Goal: Transaction & Acquisition: Purchase product/service

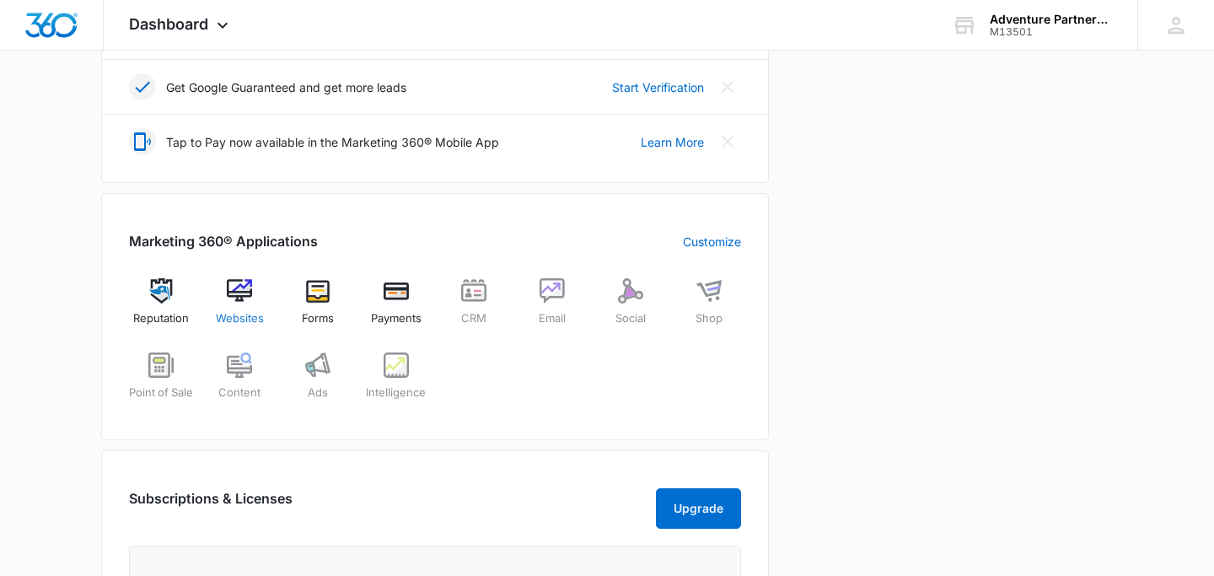
click at [235, 304] on div "Websites" at bounding box center [239, 308] width 65 height 61
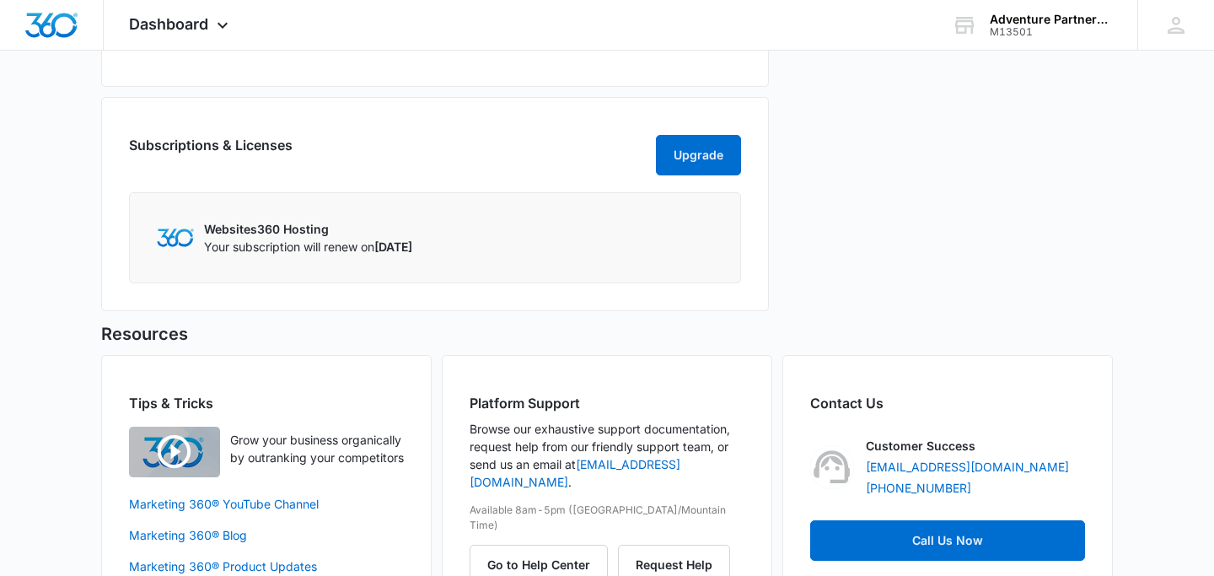
scroll to position [866, 0]
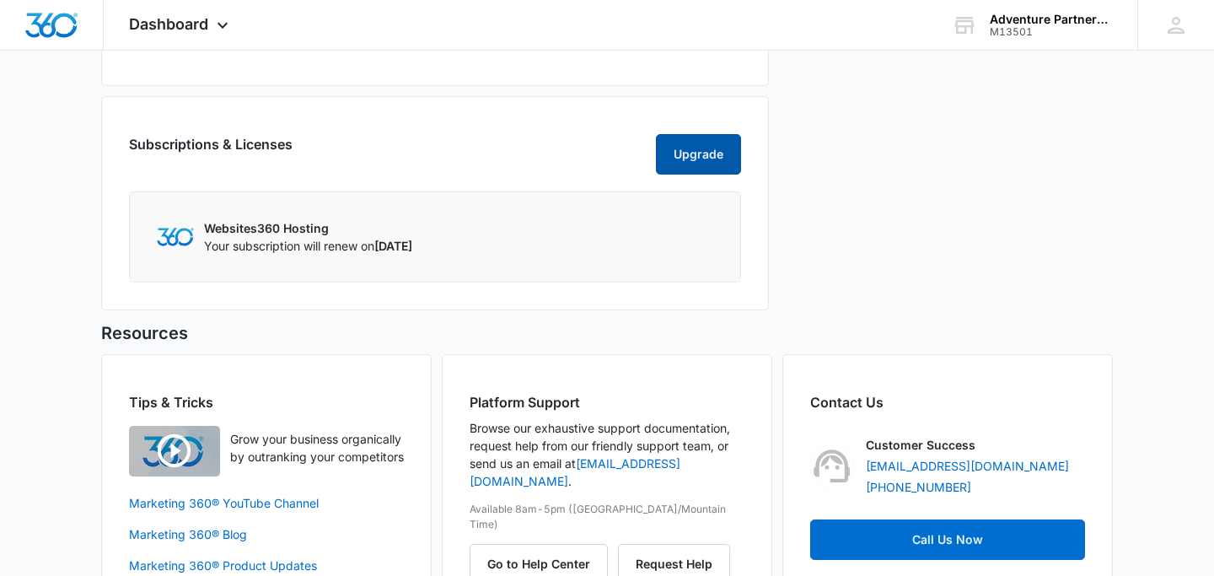
click at [714, 174] on button "Upgrade" at bounding box center [698, 154] width 85 height 40
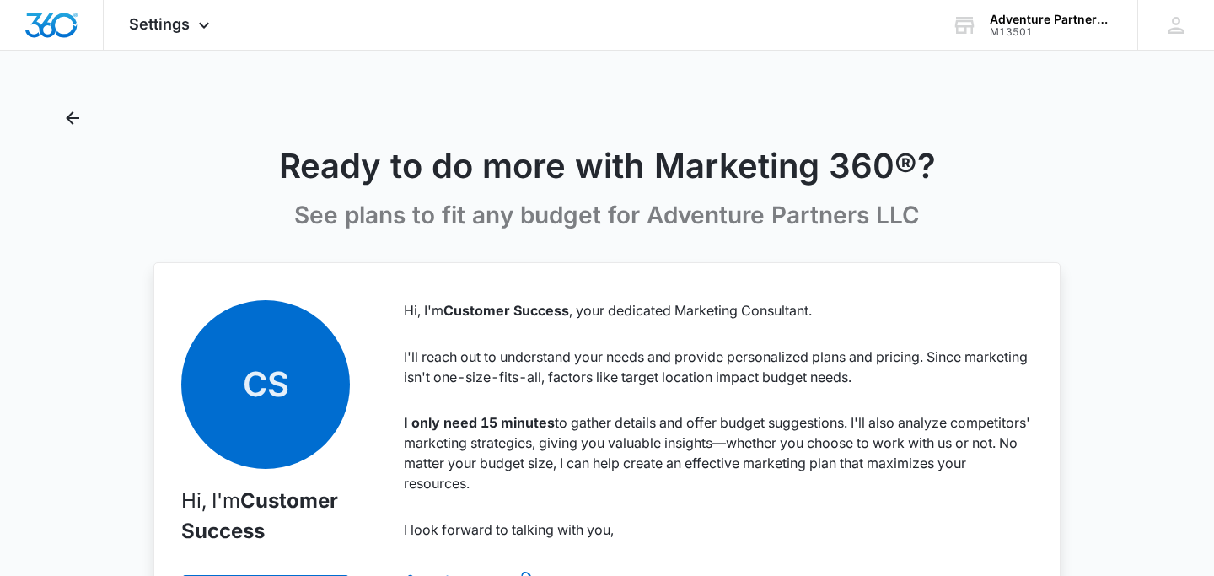
scroll to position [25, 0]
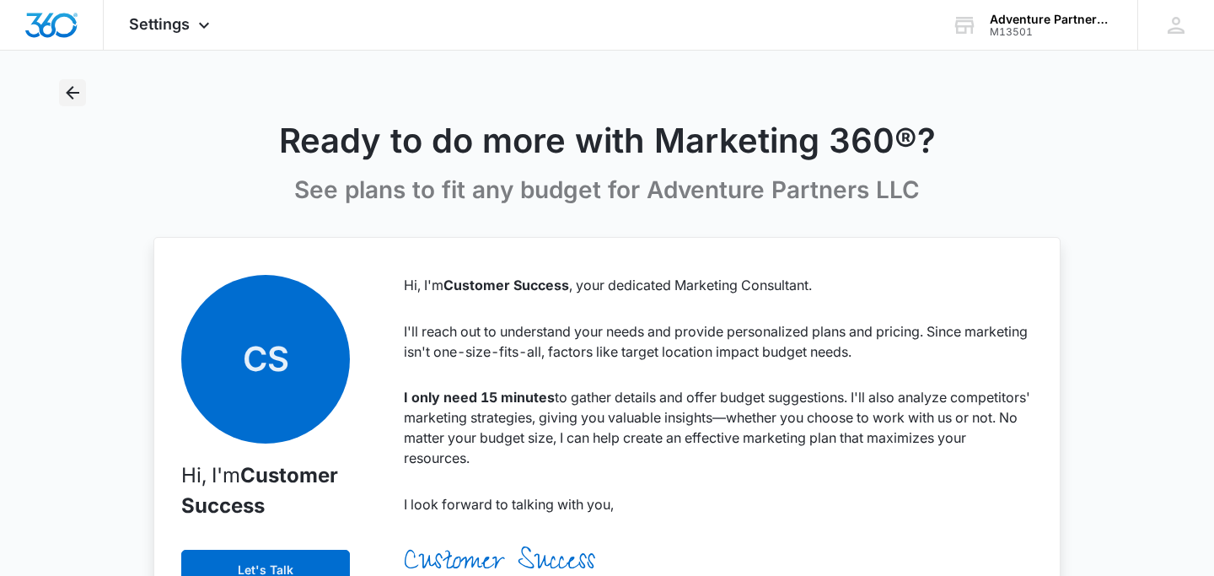
click at [72, 89] on icon "Back" at bounding box center [72, 92] width 13 height 13
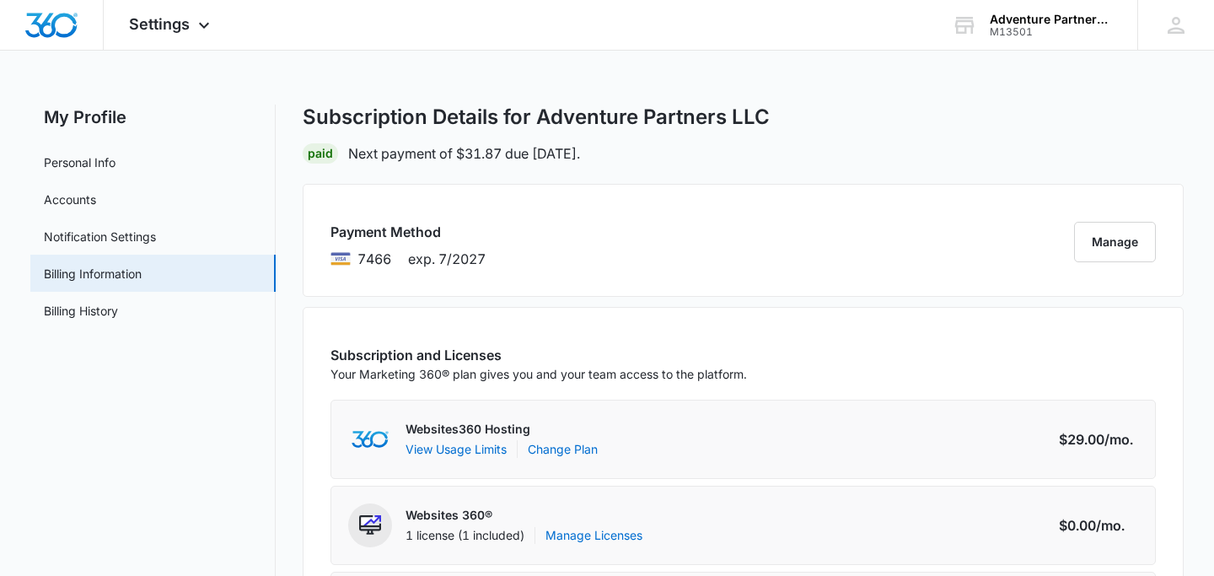
click at [101, 115] on h2 "My Profile" at bounding box center [152, 117] width 245 height 25
click at [55, 30] on img "Dashboard" at bounding box center [51, 25] width 54 height 25
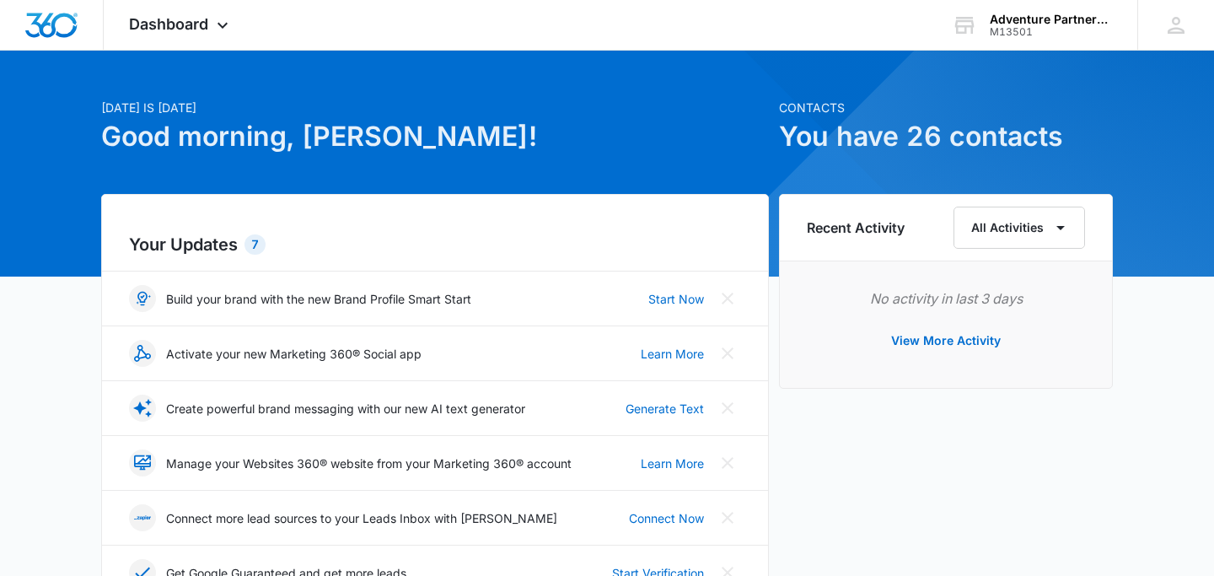
scroll to position [32, 0]
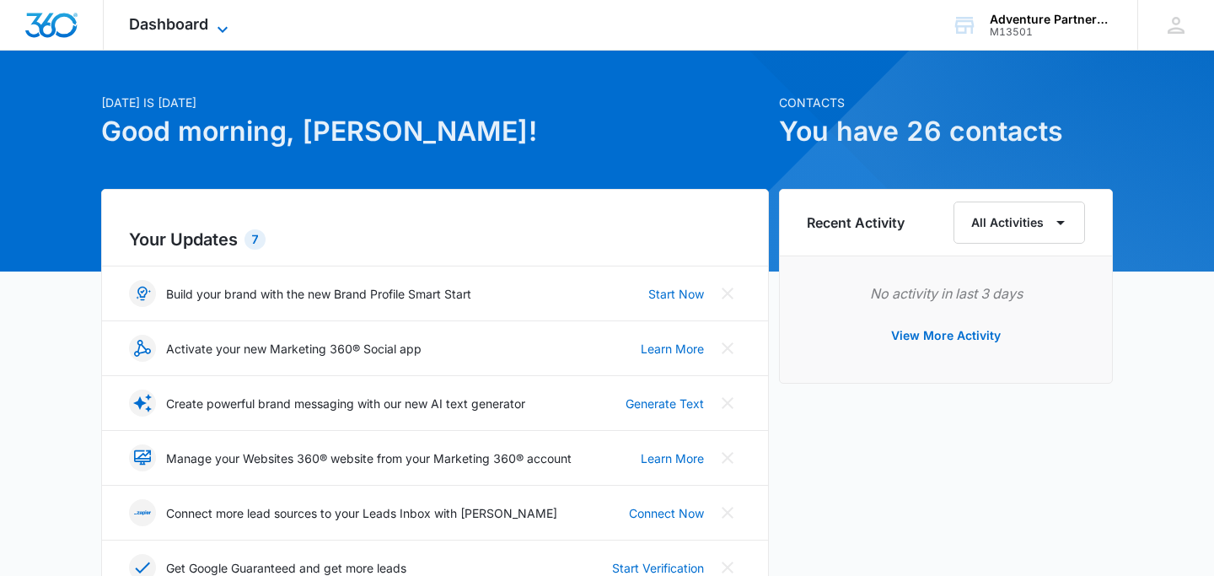
click at [228, 31] on icon at bounding box center [222, 29] width 20 height 20
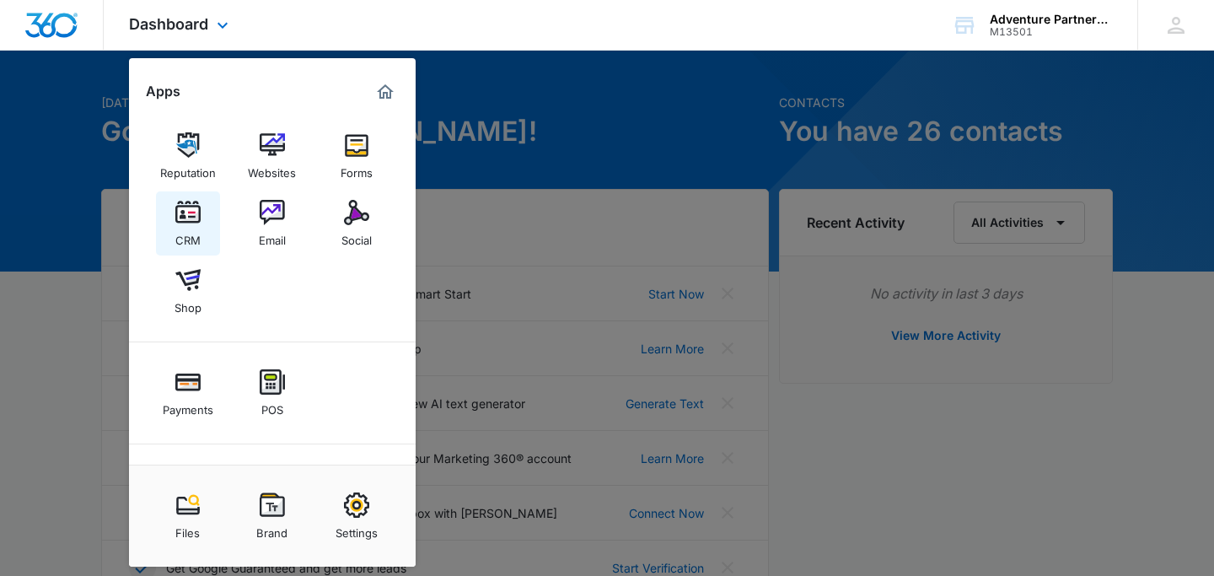
click at [191, 216] on img at bounding box center [187, 212] width 25 height 25
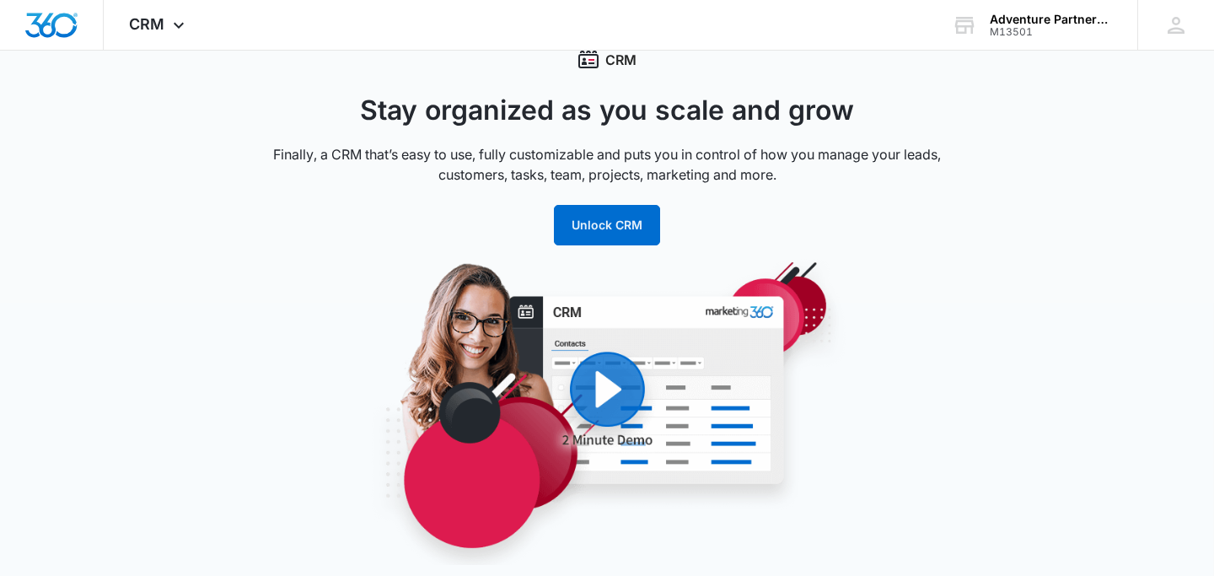
scroll to position [57, 0]
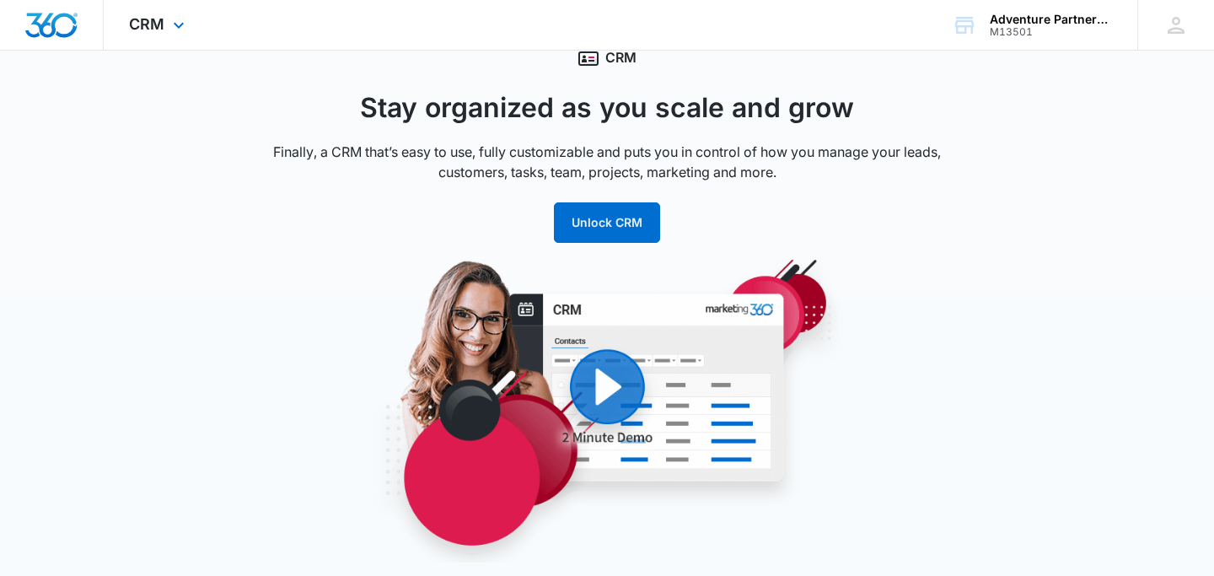
click at [893, 411] on img "button" at bounding box center [607, 409] width 641 height 308
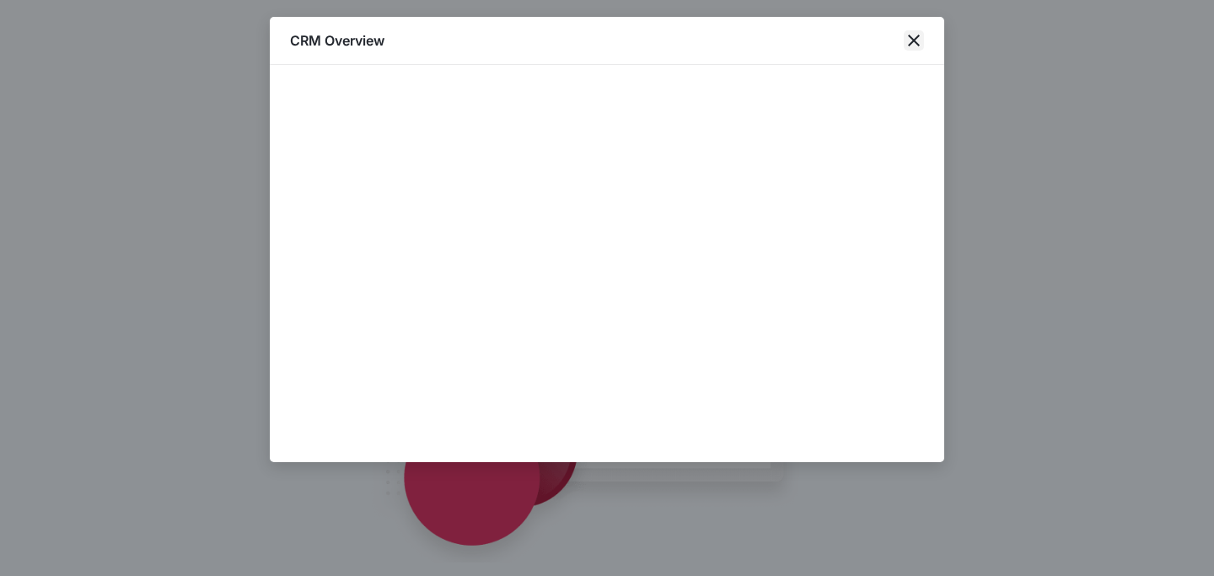
click at [916, 40] on icon "close" at bounding box center [914, 40] width 20 height 20
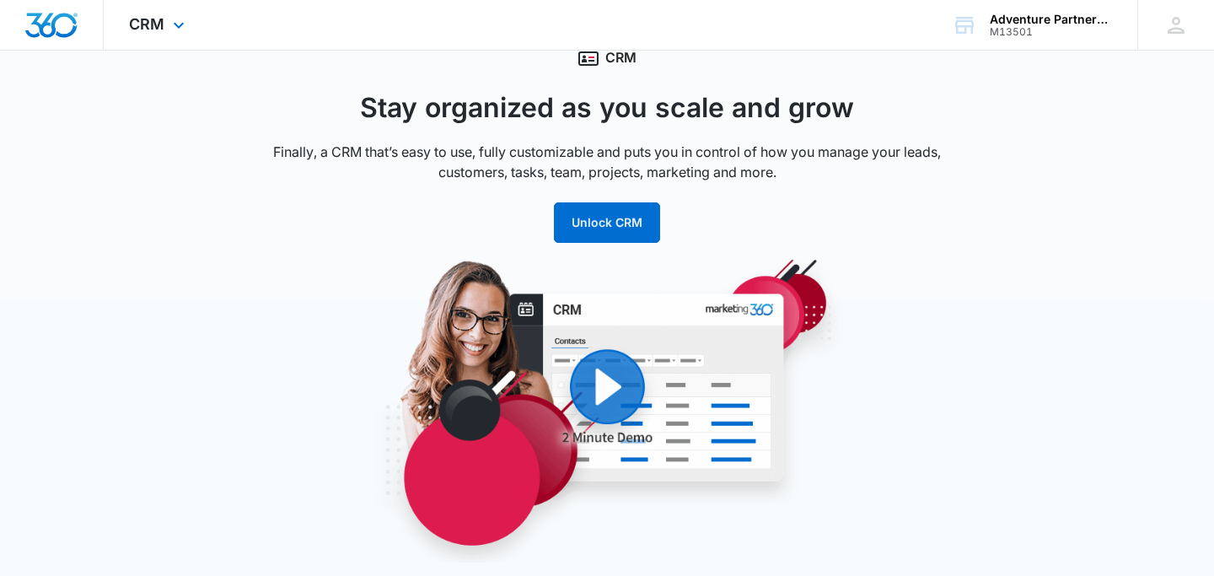
click at [78, 32] on div at bounding box center [52, 25] width 104 height 50
click at [57, 13] on img "Dashboard" at bounding box center [51, 25] width 54 height 25
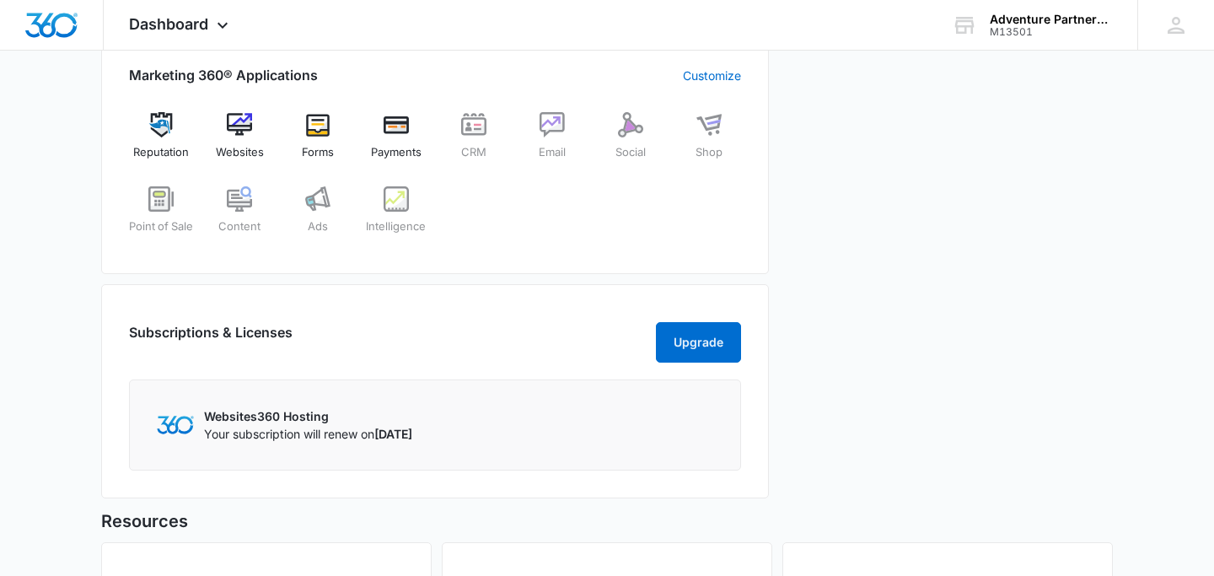
scroll to position [682, 0]
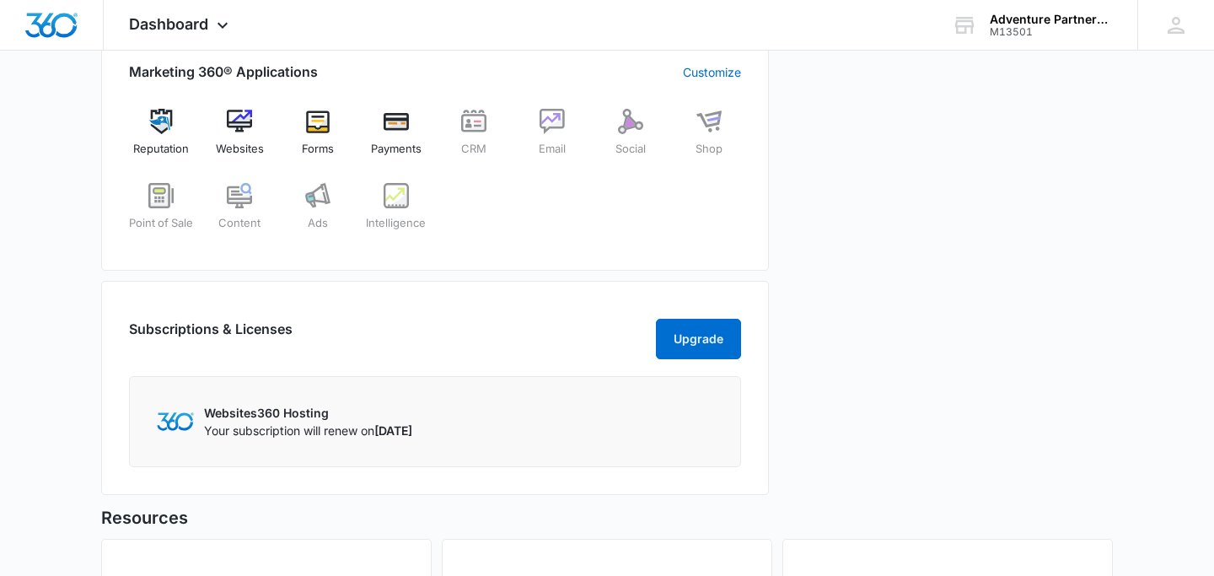
click at [242, 106] on div "Marketing 360® Applications Customize Reputation Websites Forms Payments CRM Em…" at bounding box center [435, 147] width 668 height 247
click at [243, 135] on div "Websites" at bounding box center [239, 139] width 65 height 61
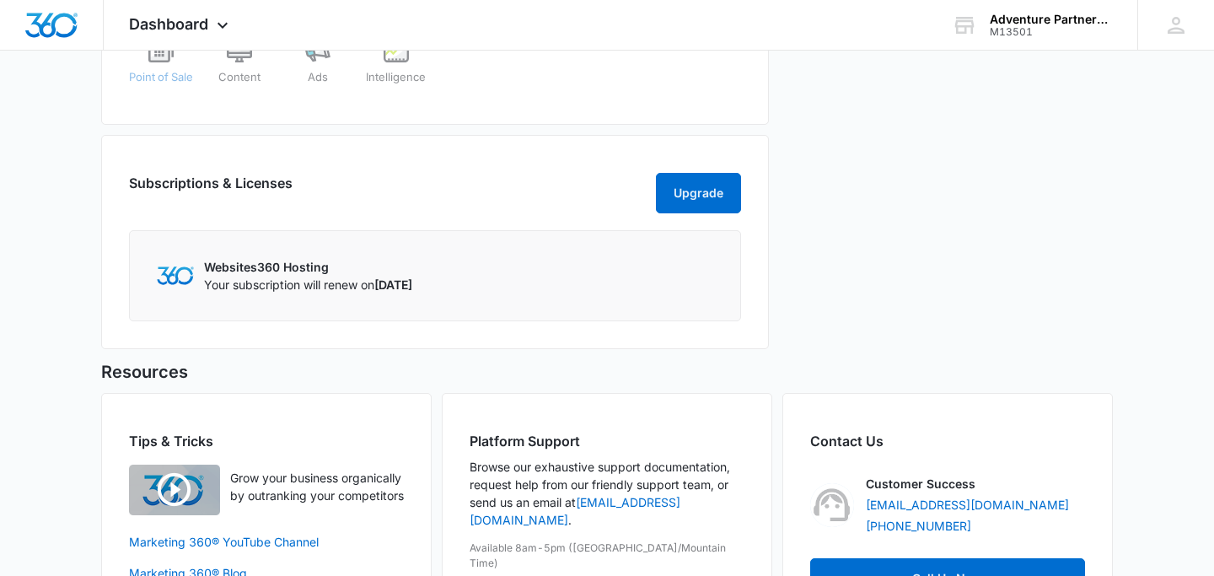
scroll to position [832, 0]
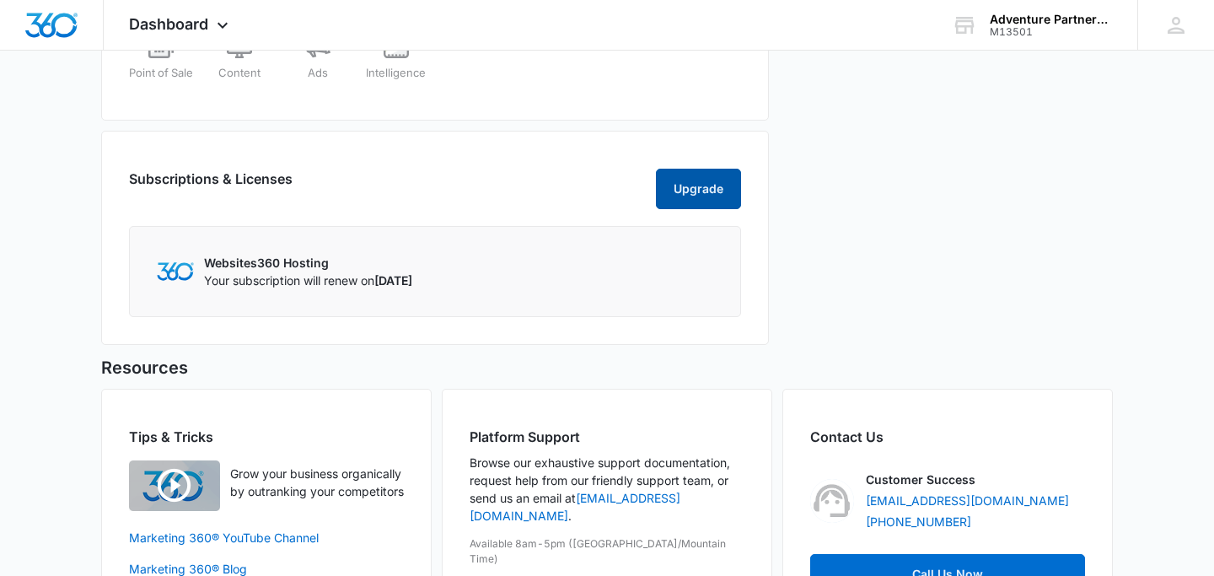
click at [696, 198] on button "Upgrade" at bounding box center [698, 189] width 85 height 40
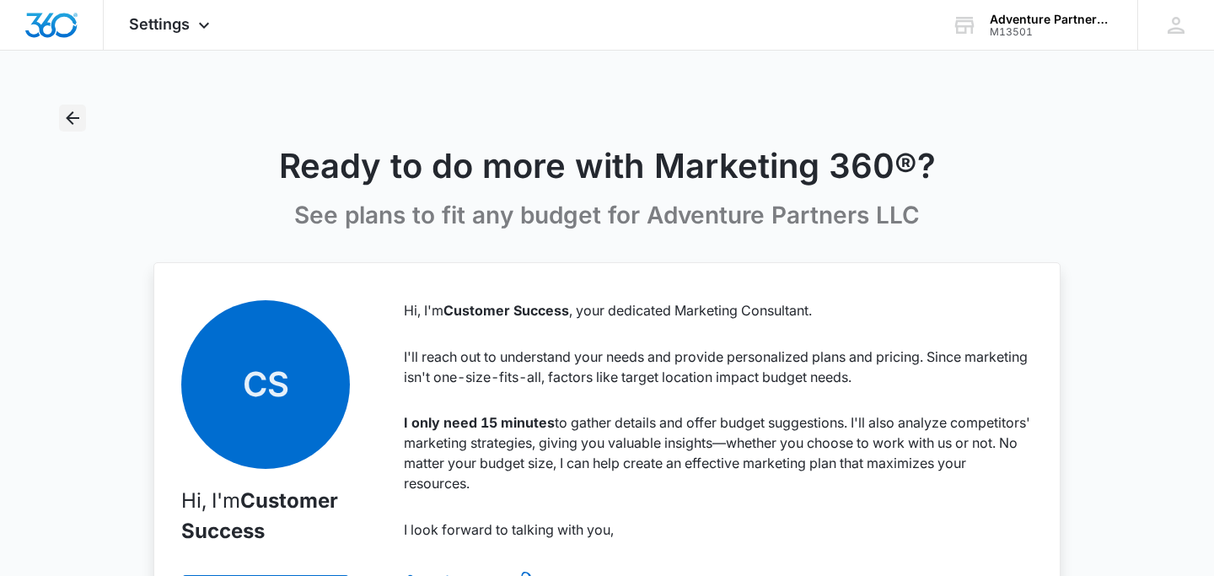
click at [65, 115] on icon "Back" at bounding box center [72, 118] width 20 height 20
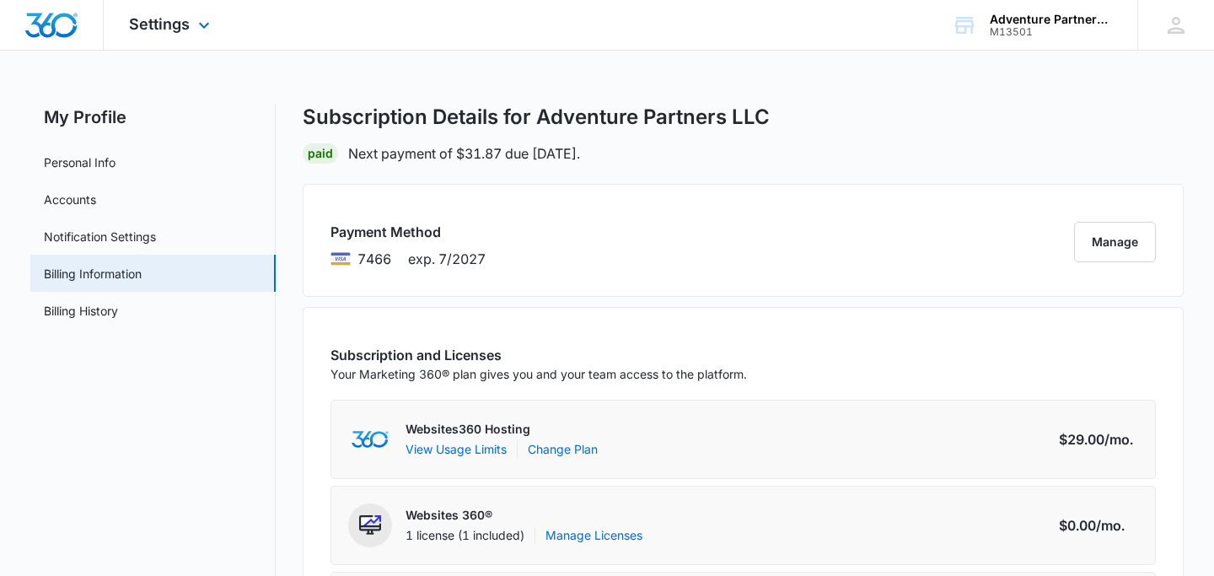
click at [82, 46] on div at bounding box center [52, 25] width 104 height 50
click at [62, 29] on img "Dashboard" at bounding box center [51, 25] width 54 height 25
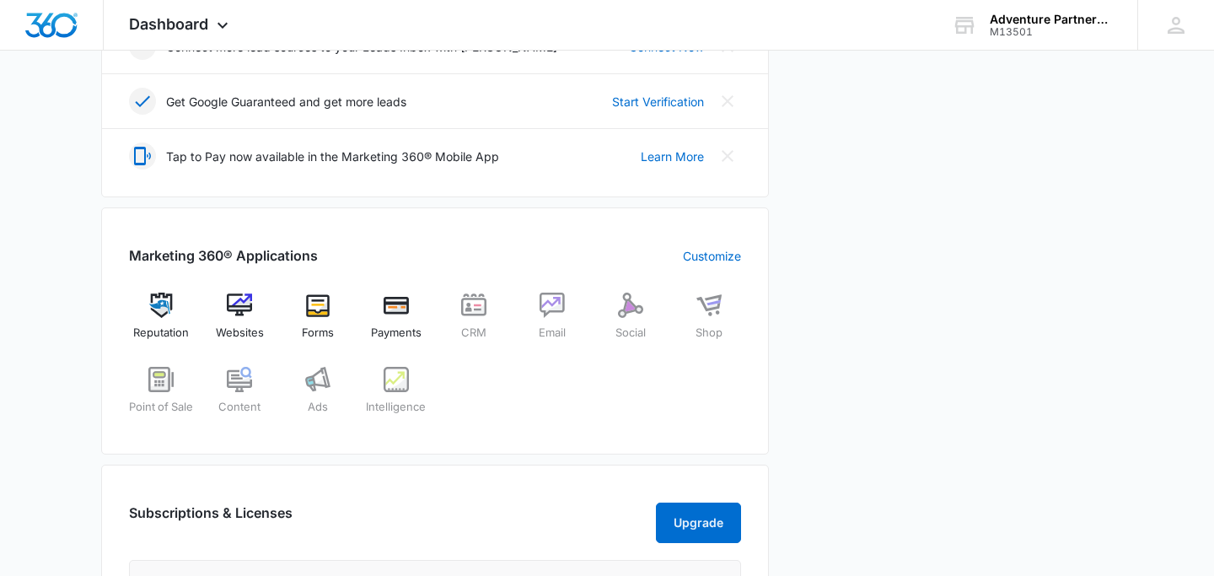
scroll to position [499, 0]
click at [478, 313] on img at bounding box center [473, 304] width 25 height 25
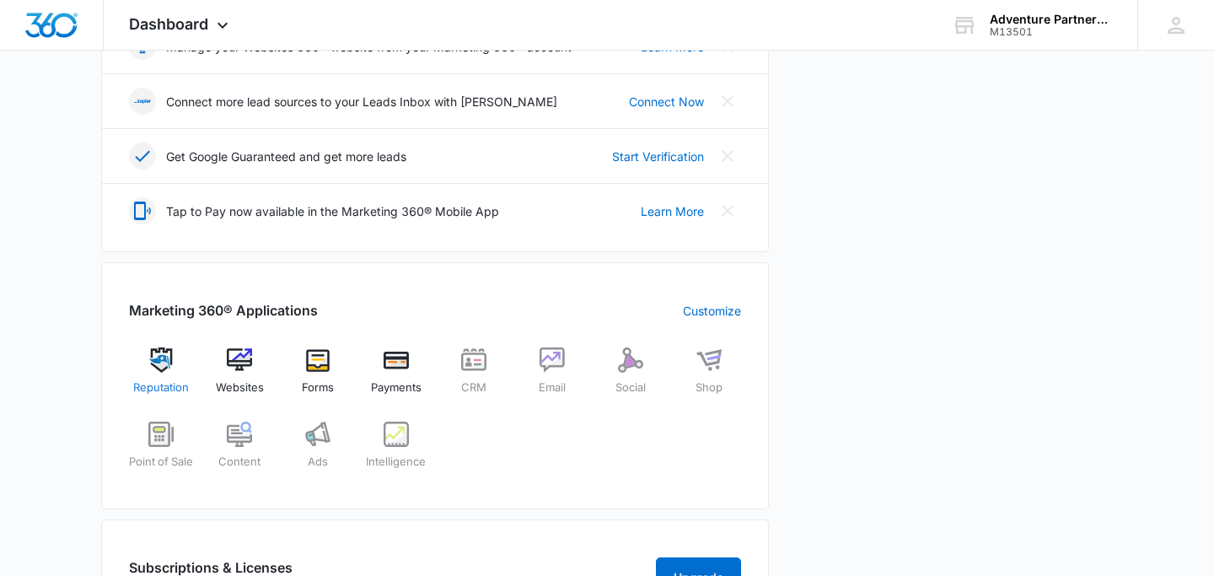
scroll to position [451, 0]
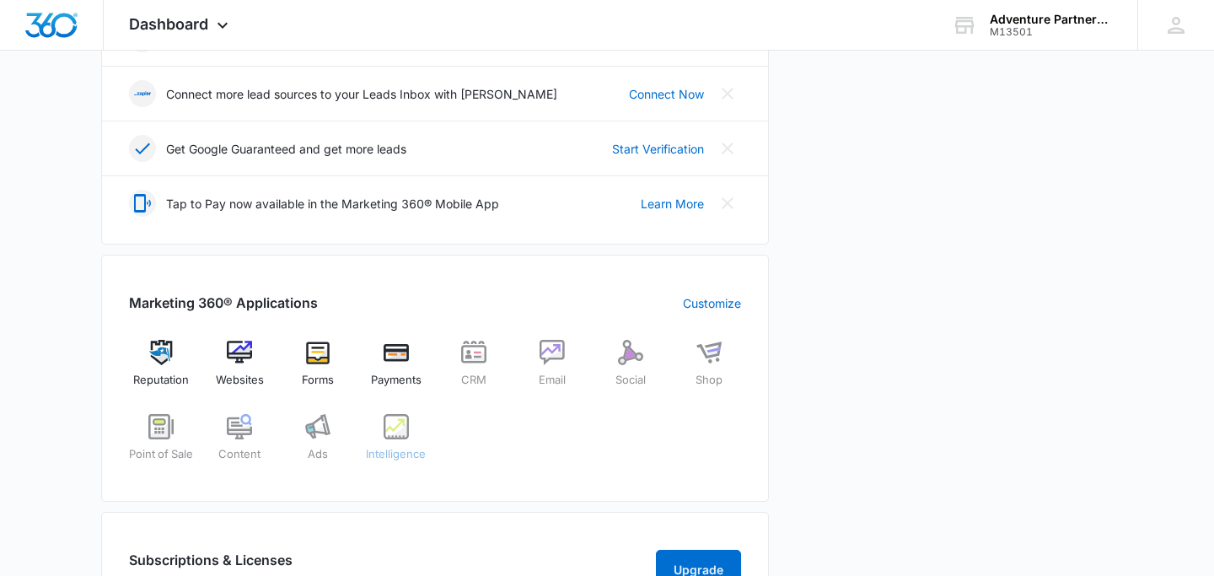
click at [389, 441] on div "Intelligence" at bounding box center [395, 444] width 65 height 61
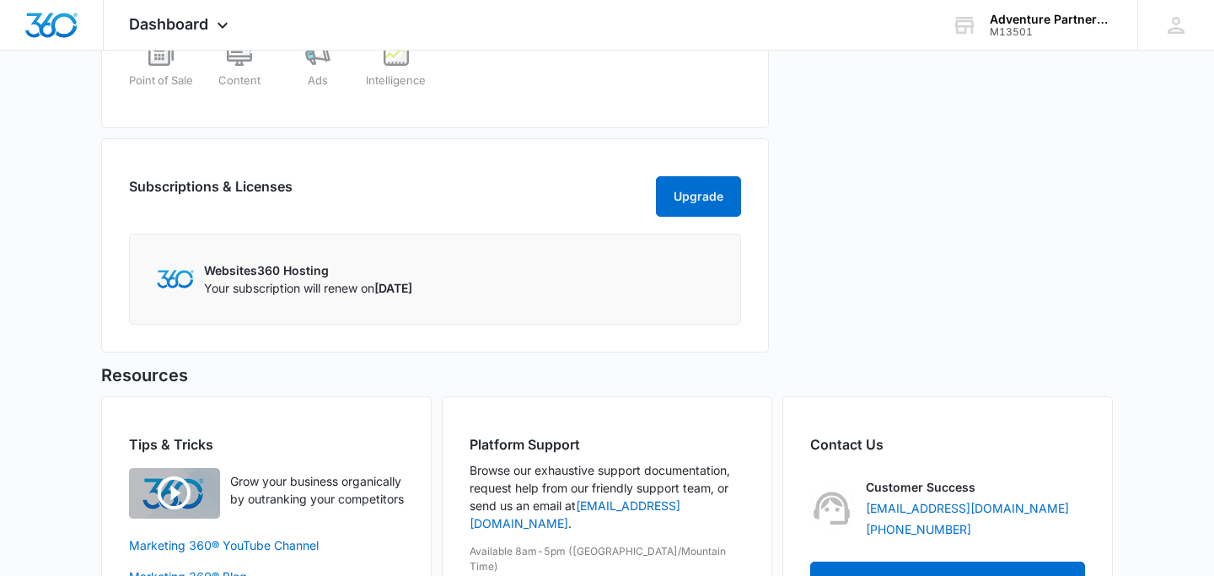
scroll to position [805, 0]
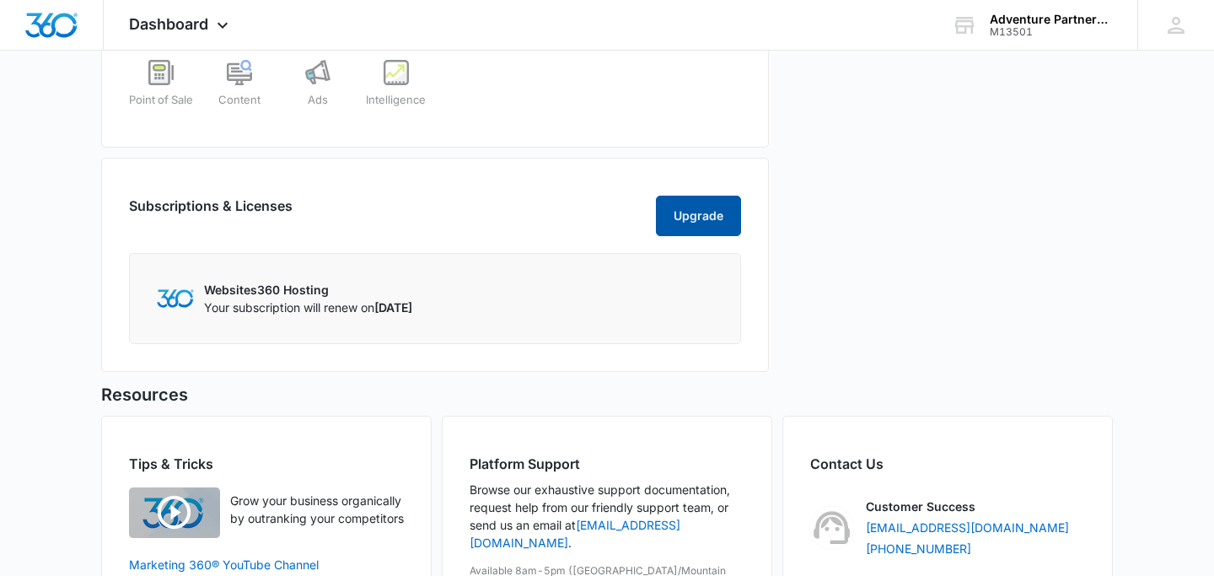
click at [687, 227] on button "Upgrade" at bounding box center [698, 216] width 85 height 40
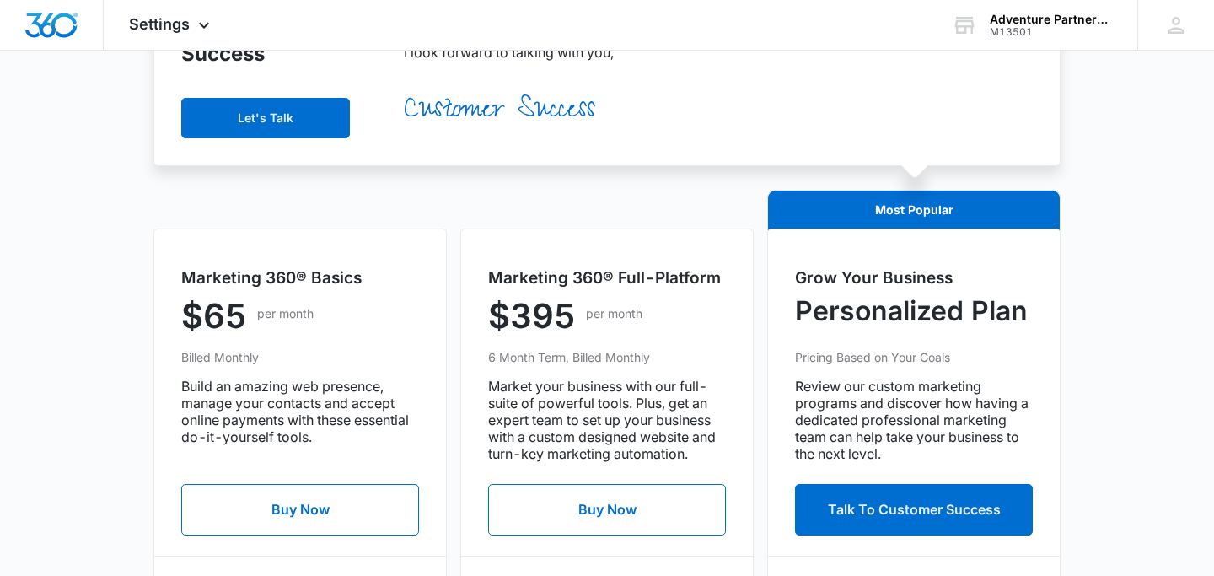
scroll to position [517, 0]
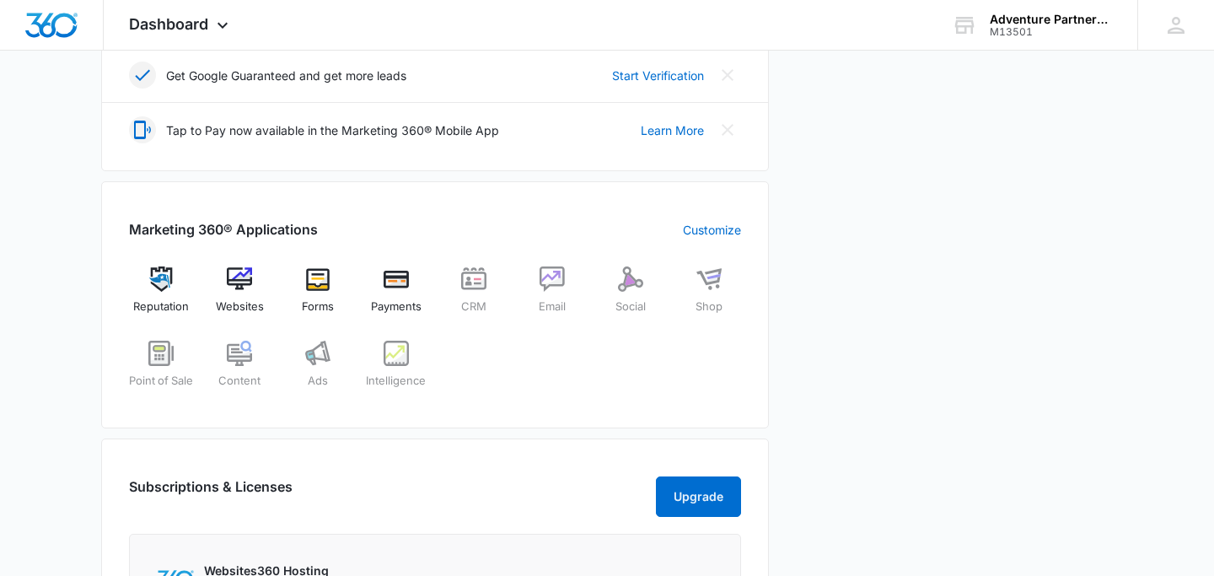
scroll to position [526, 0]
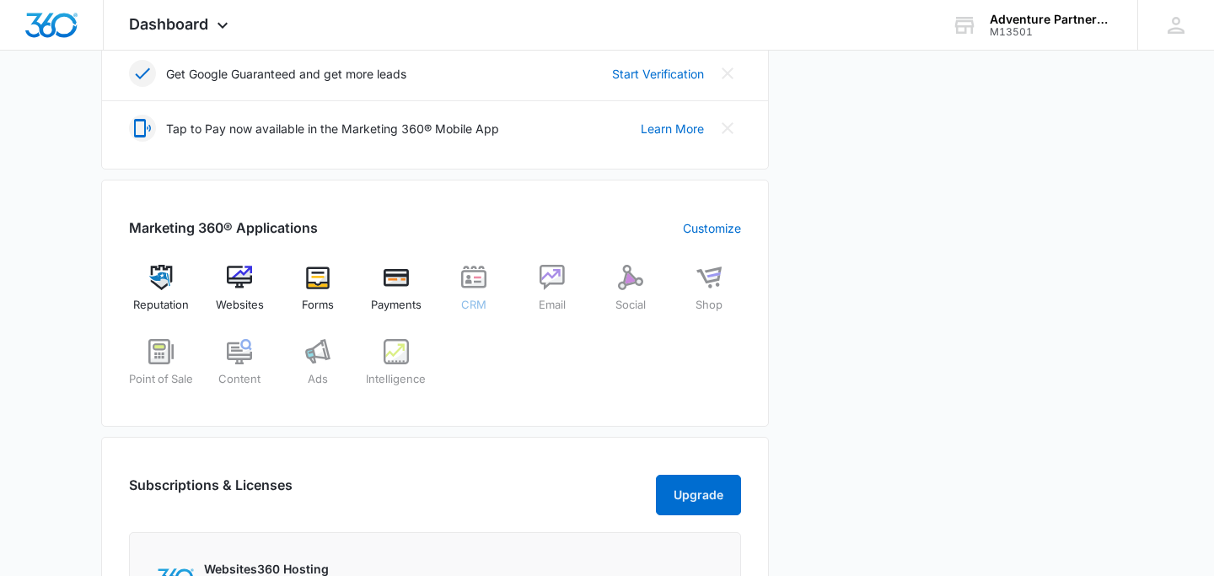
click at [464, 281] on img at bounding box center [473, 277] width 25 height 25
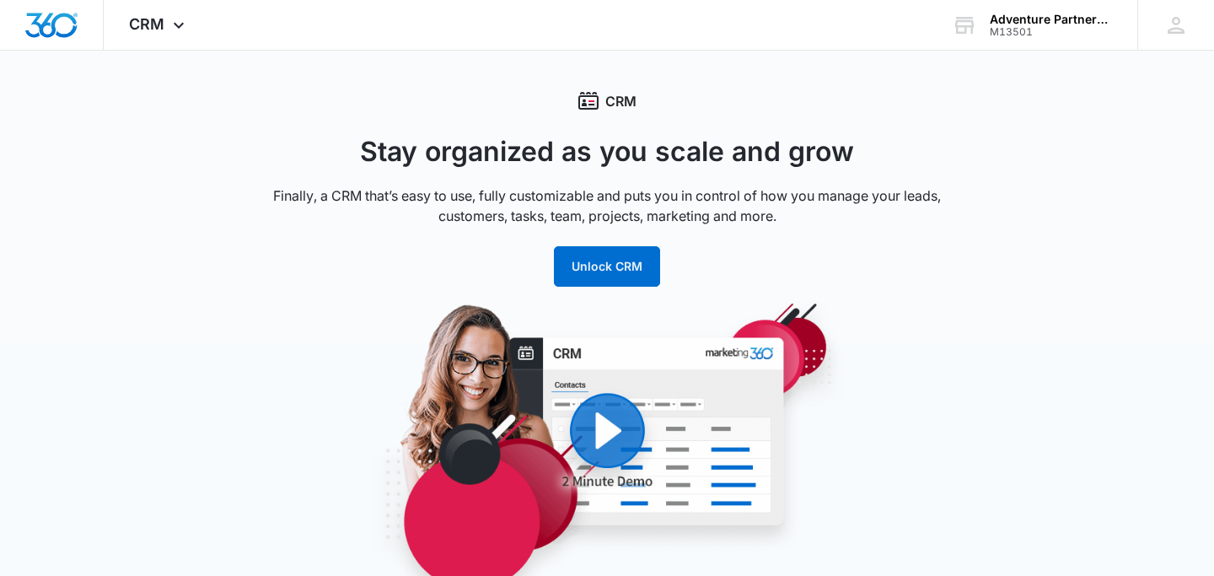
scroll to position [20, 0]
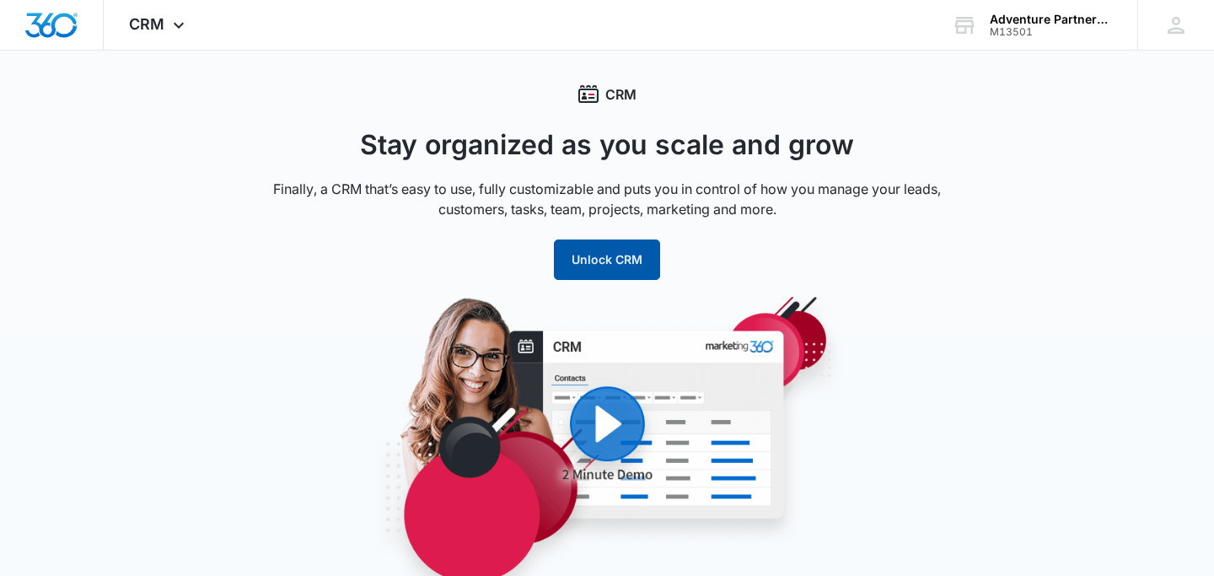
click at [599, 264] on button "Unlock CRM" at bounding box center [607, 259] width 106 height 40
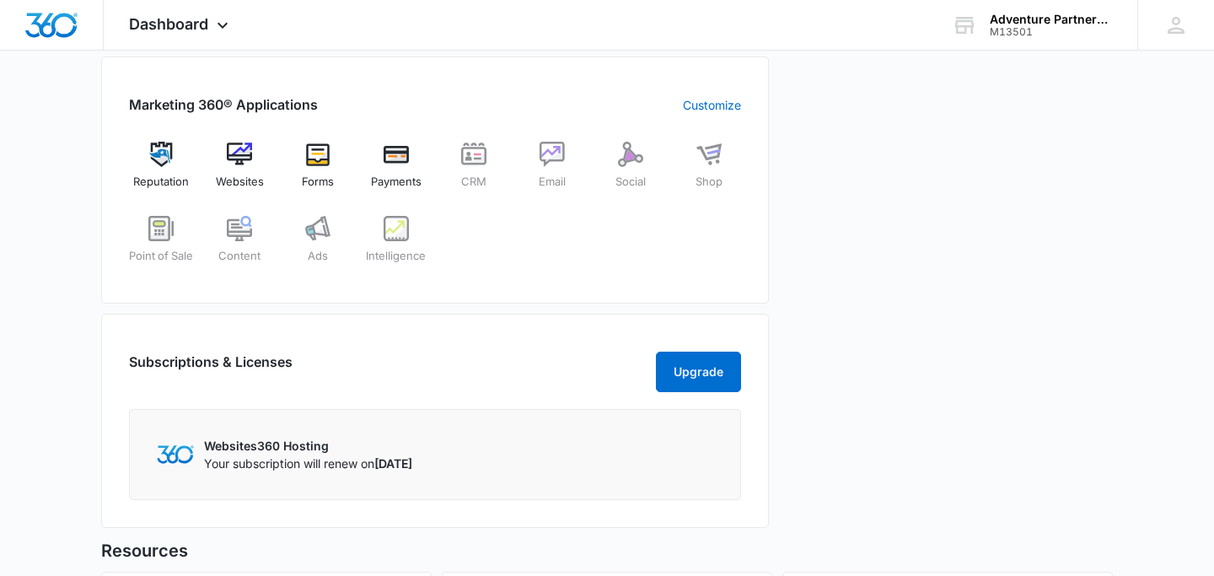
scroll to position [650, 0]
click at [396, 223] on img at bounding box center [395, 227] width 25 height 25
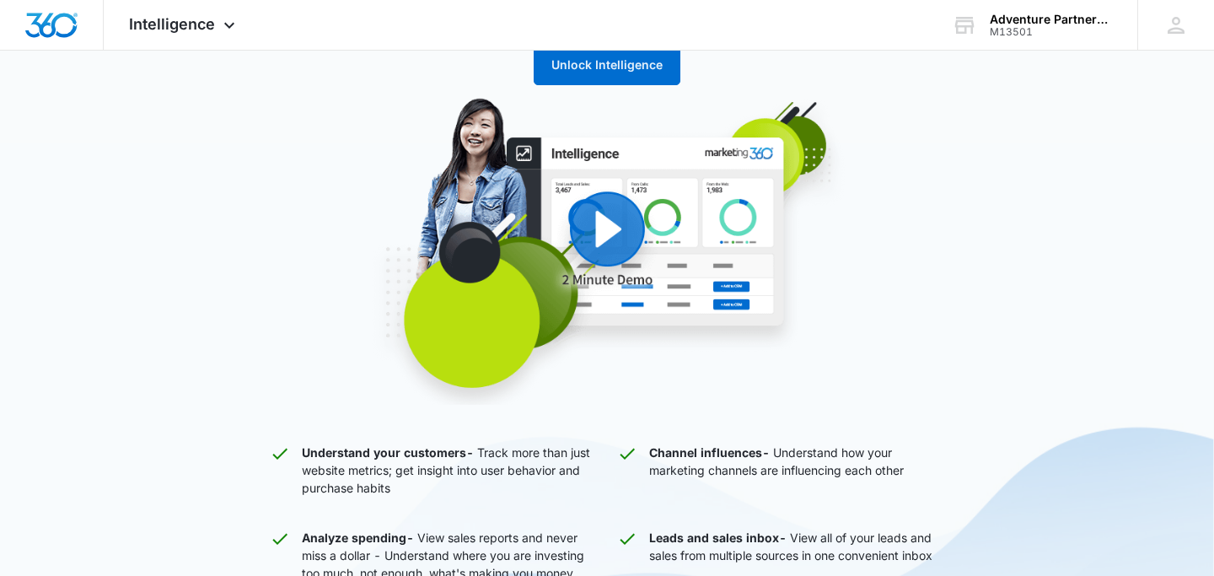
scroll to position [202, 0]
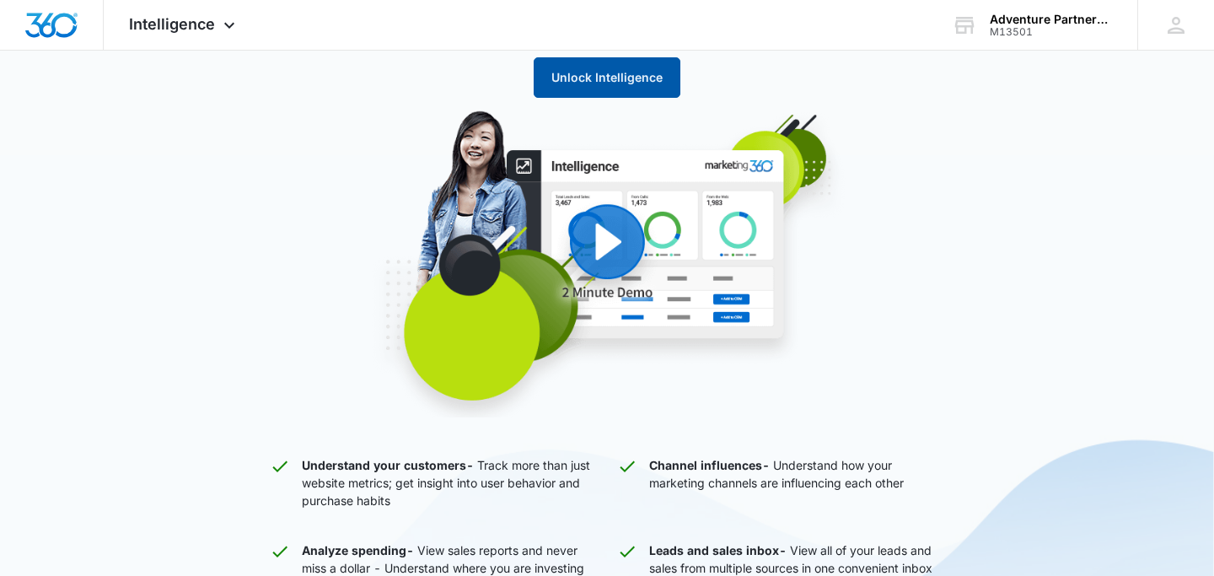
click at [590, 60] on button "Unlock Intelligence" at bounding box center [607, 77] width 147 height 40
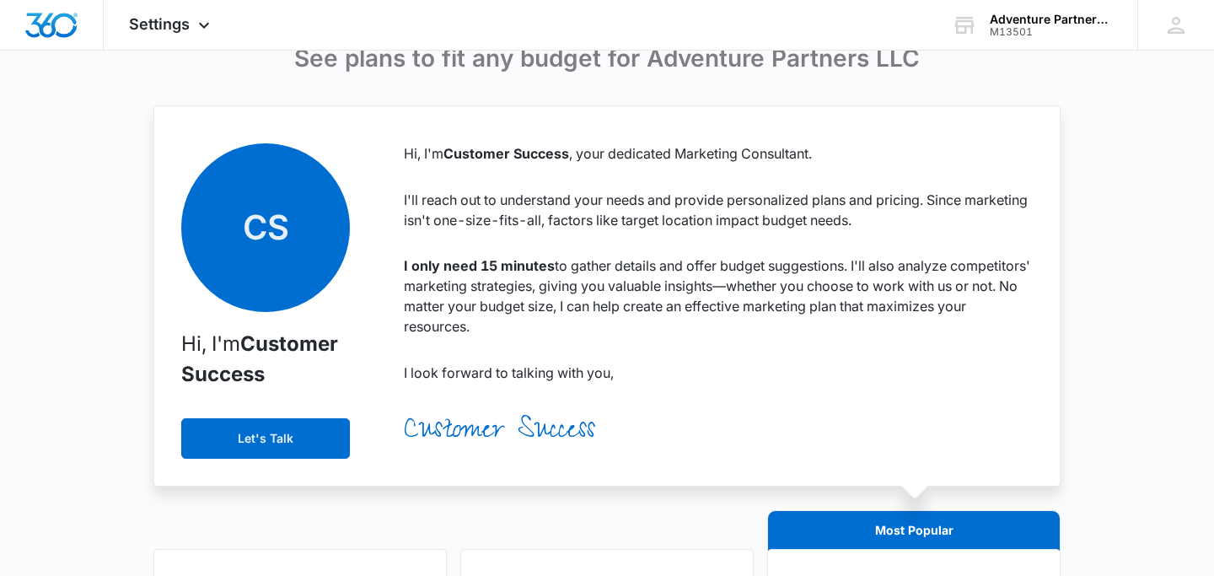
scroll to position [156, 0]
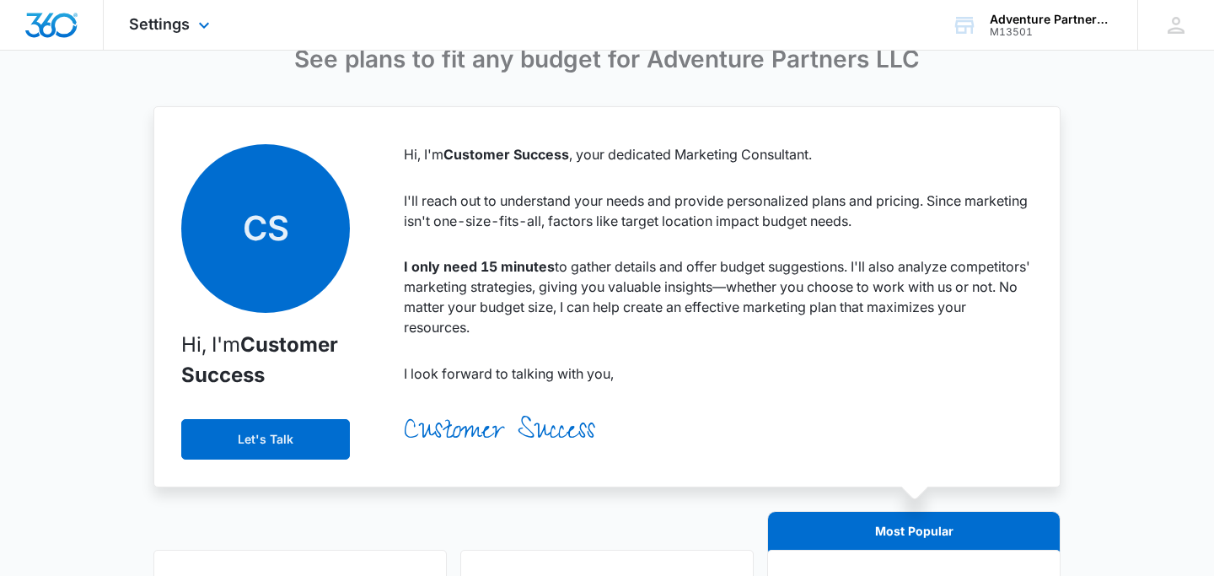
click at [44, 14] on img "Dashboard" at bounding box center [51, 25] width 54 height 25
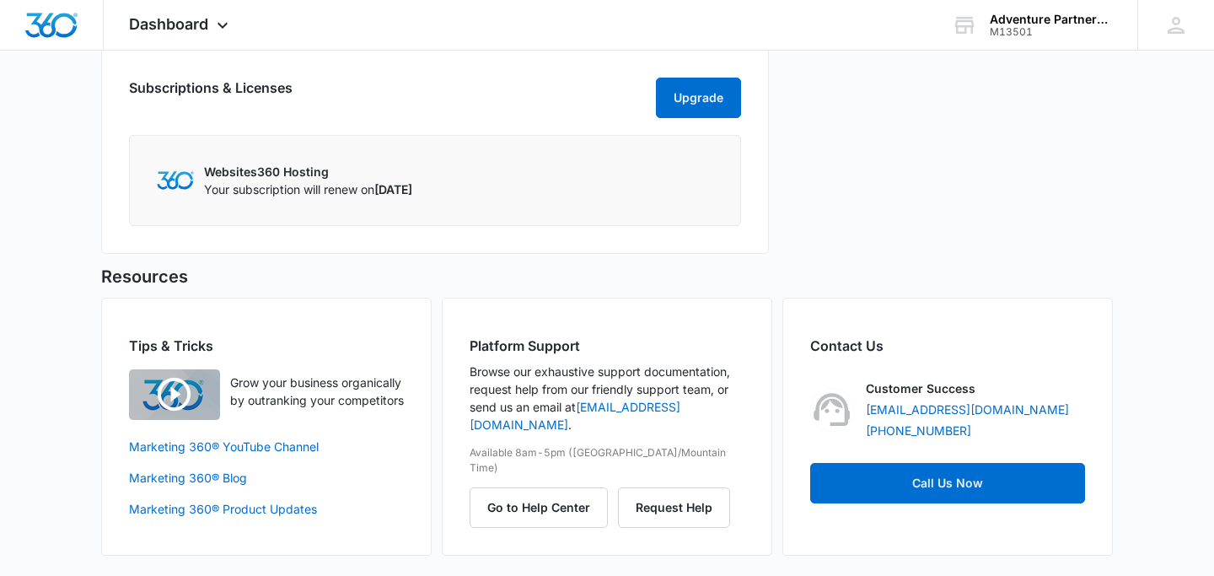
scroll to position [938, 0]
click at [303, 185] on p "Your subscription will renew on August 25, 2025" at bounding box center [308, 189] width 208 height 18
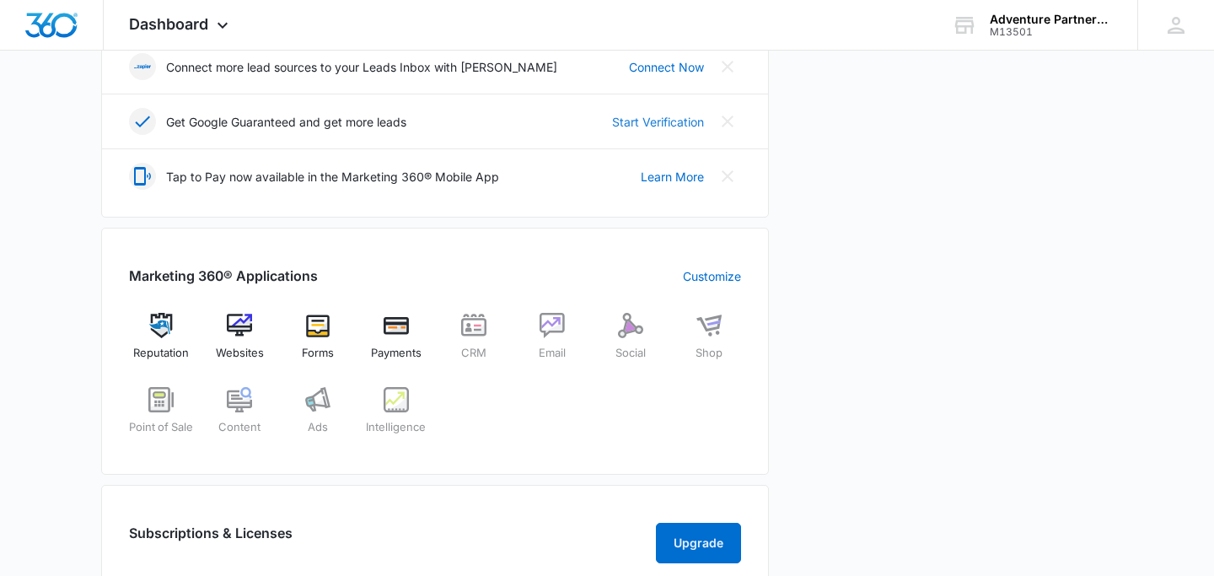
scroll to position [497, 0]
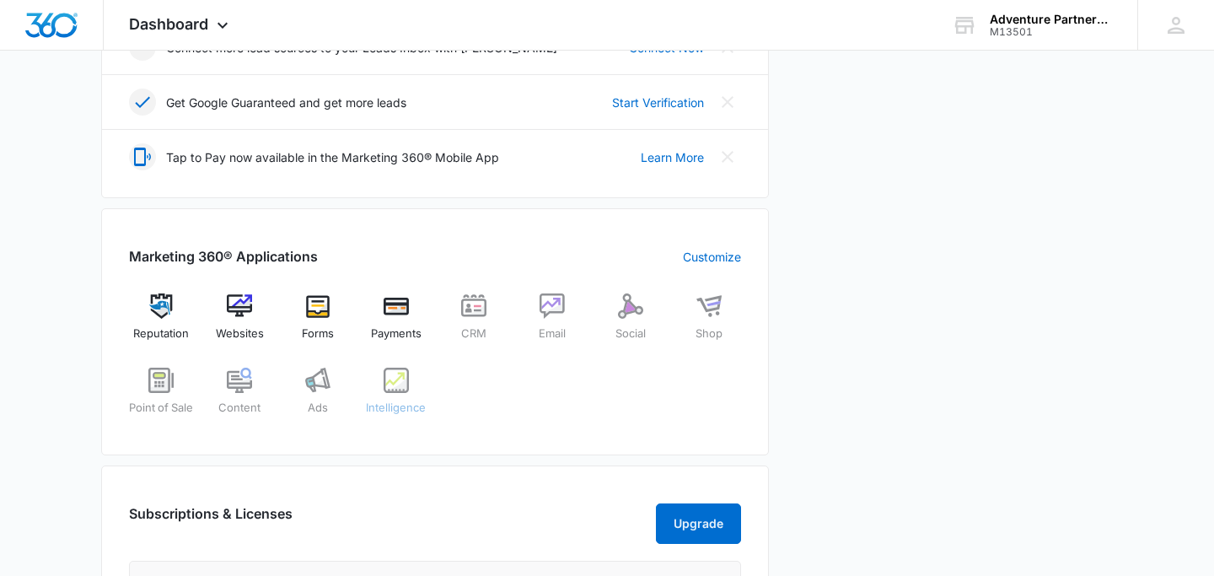
click at [390, 381] on img at bounding box center [395, 379] width 25 height 25
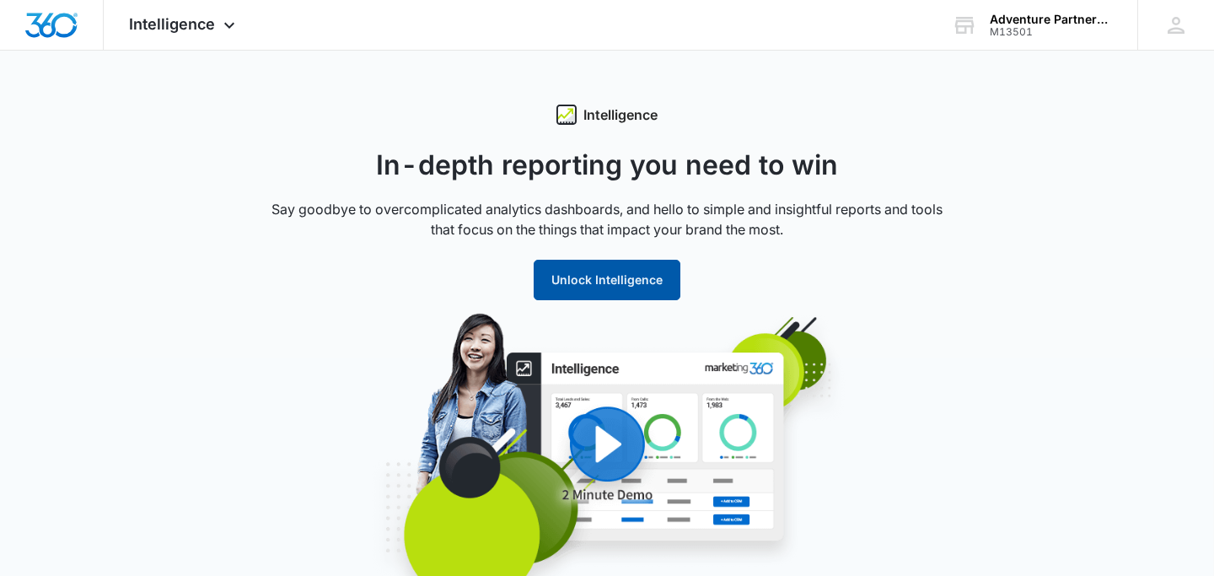
click at [610, 281] on button "Unlock Intelligence" at bounding box center [607, 280] width 147 height 40
